Goal: Transaction & Acquisition: Subscribe to service/newsletter

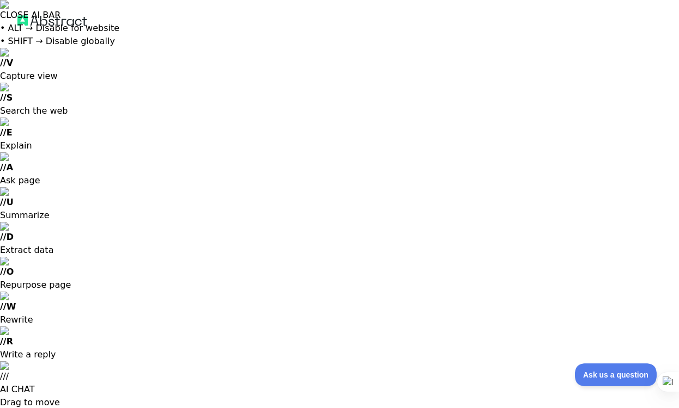
click at [54, 31] on div at bounding box center [339, 22] width 679 height 44
click at [53, 23] on img at bounding box center [52, 20] width 70 height 15
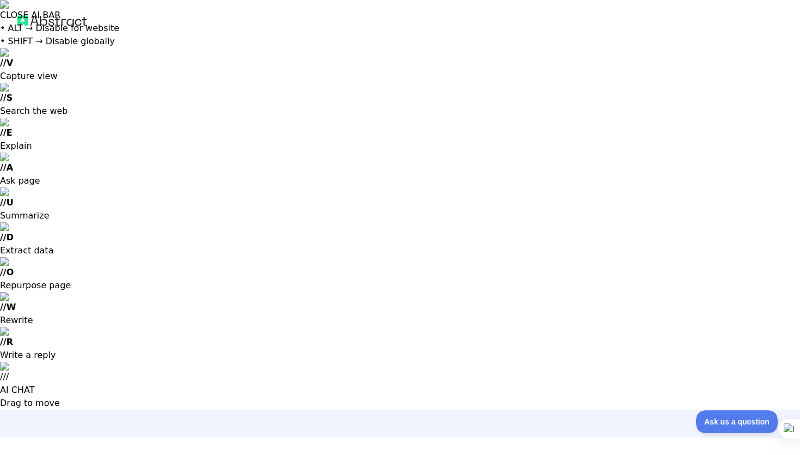
click at [62, 27] on img at bounding box center [52, 20] width 70 height 15
click at [51, 22] on img at bounding box center [52, 20] width 70 height 15
click at [22, 25] on img at bounding box center [52, 20] width 70 height 15
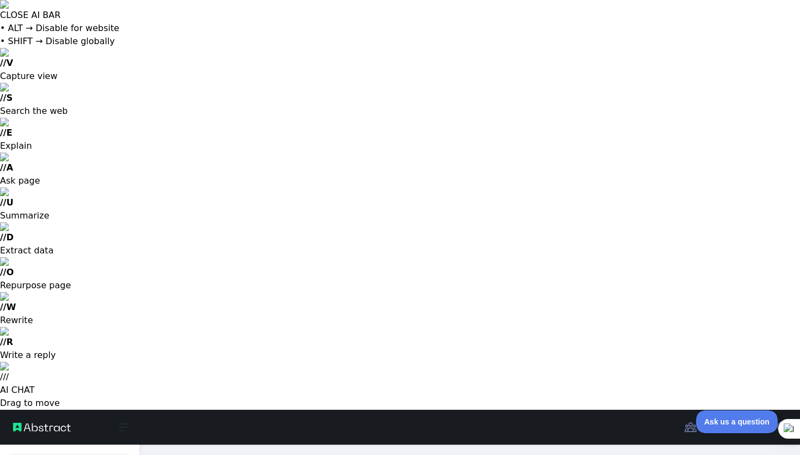
type textarea "**********"
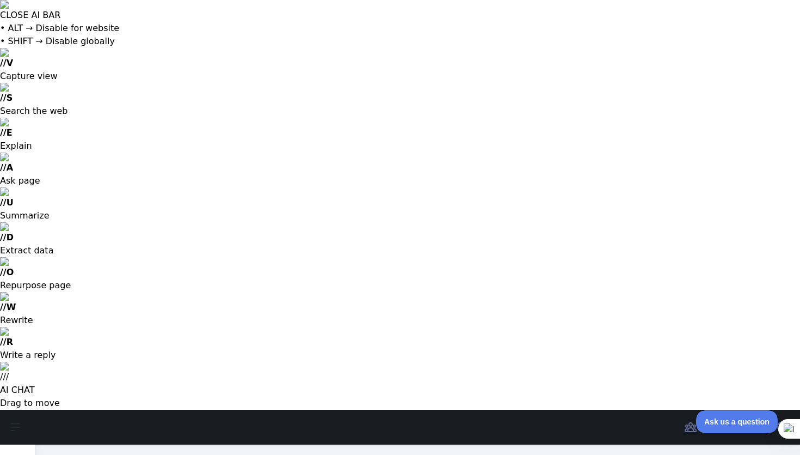
drag, startPoint x: 481, startPoint y: 320, endPoint x: 325, endPoint y: 320, distance: 155.7
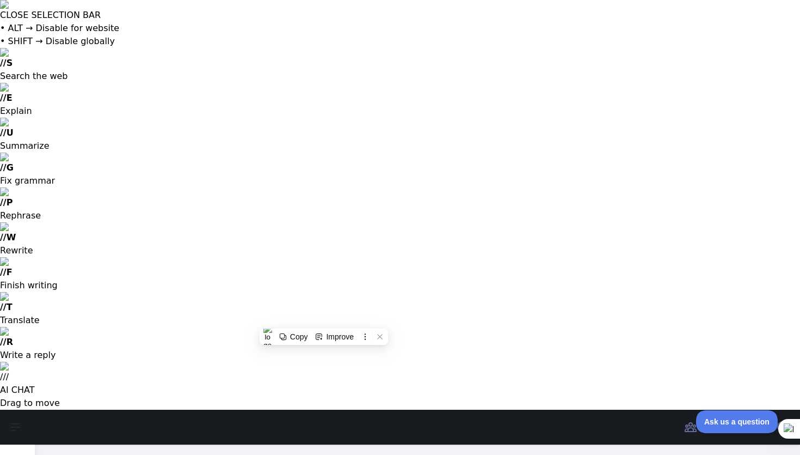
scroll to position [27, 0]
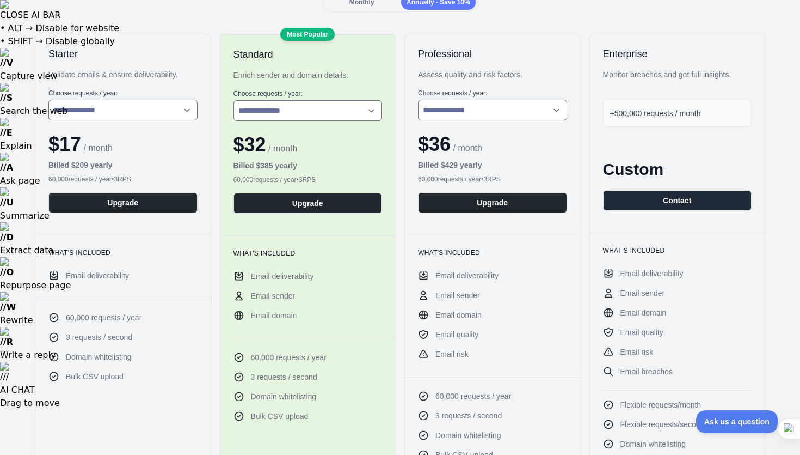
scroll to position [126, 0]
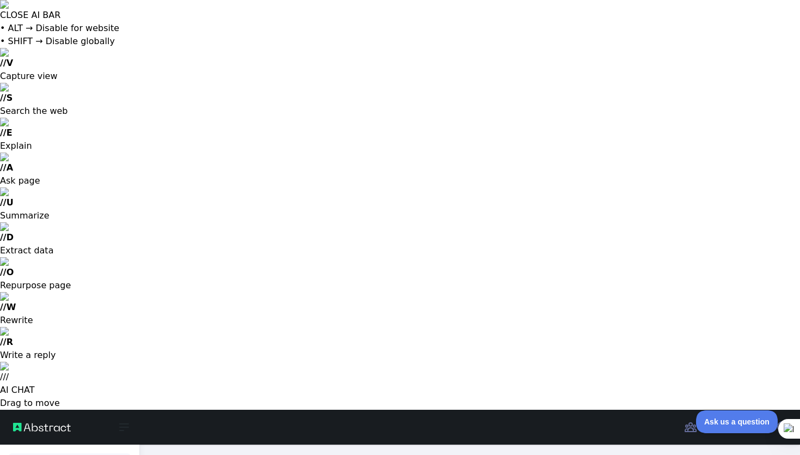
type textarea "**********"
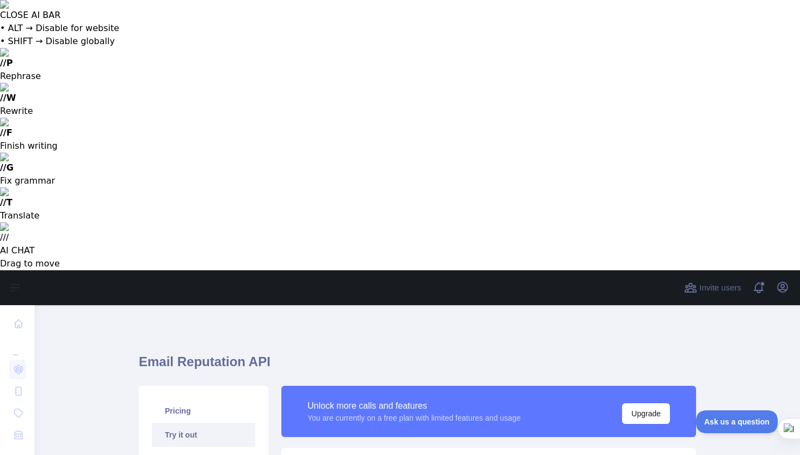
drag, startPoint x: 482, startPoint y: 340, endPoint x: 359, endPoint y: 337, distance: 123.7
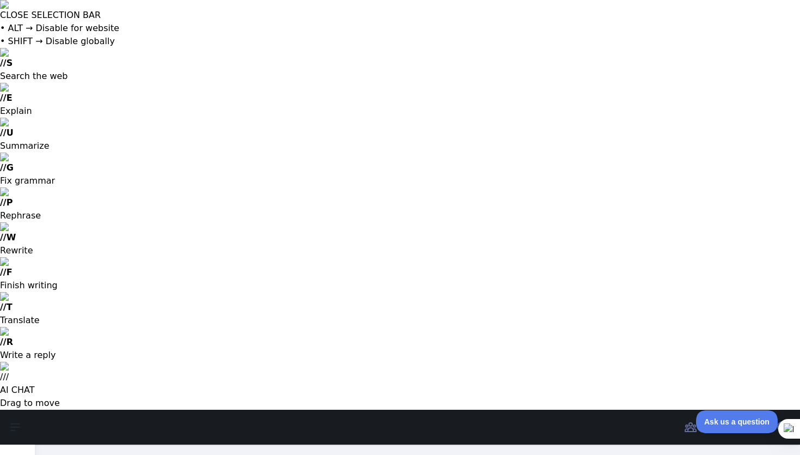
drag, startPoint x: 330, startPoint y: 339, endPoint x: 481, endPoint y: 339, distance: 151.4
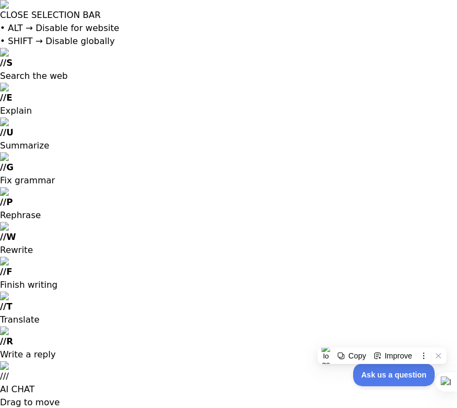
scroll to position [331, 0]
drag, startPoint x: 256, startPoint y: 151, endPoint x: 273, endPoint y: 155, distance: 17.3
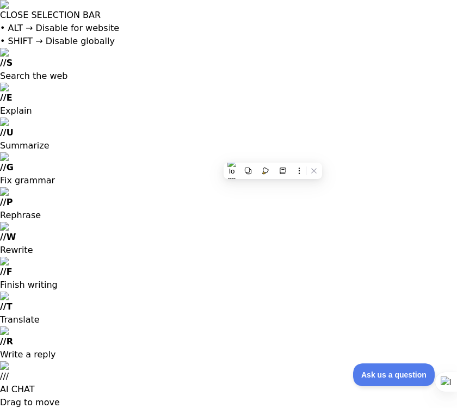
scroll to position [9, 0]
drag, startPoint x: 303, startPoint y: 241, endPoint x: 381, endPoint y: 256, distance: 79.4
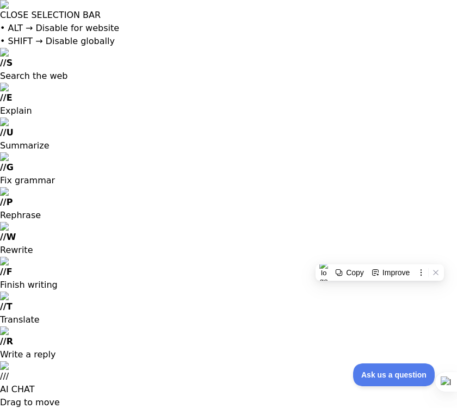
scroll to position [0, 0]
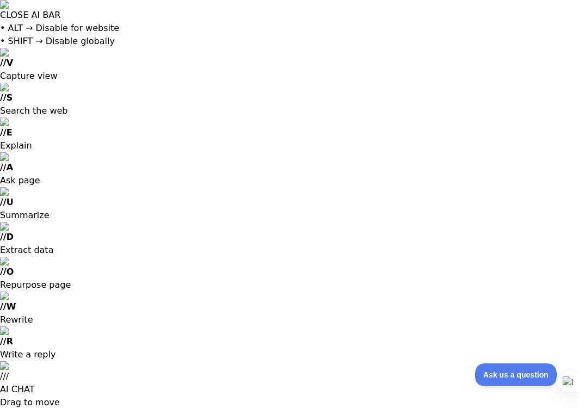
drag, startPoint x: 282, startPoint y: 217, endPoint x: 287, endPoint y: 230, distance: 14.0
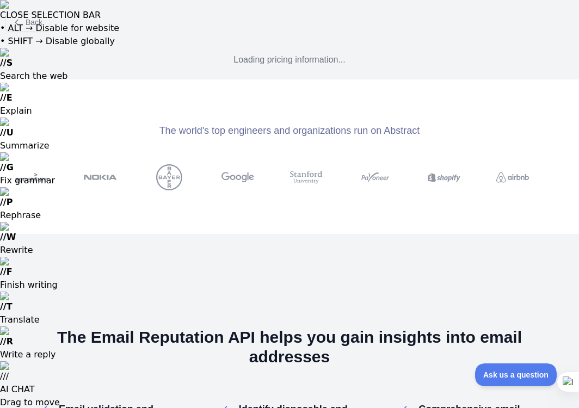
scroll to position [133, 0]
